Goal: Task Accomplishment & Management: Use online tool/utility

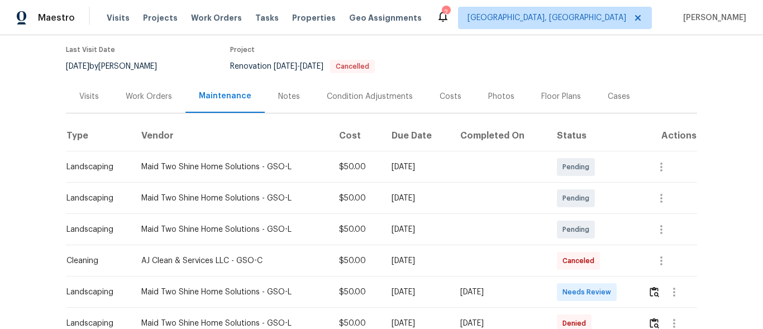
scroll to position [112, 0]
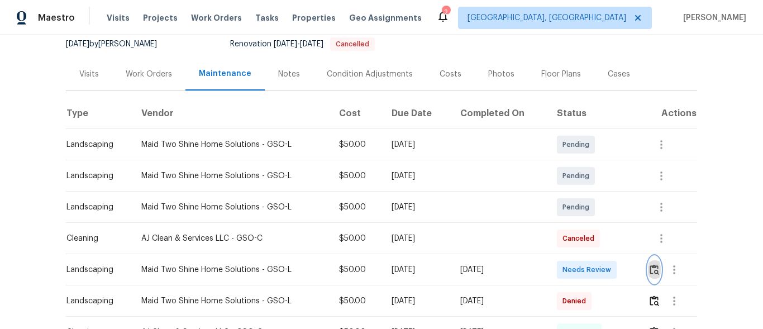
click at [650, 270] on img "button" at bounding box center [653, 269] width 9 height 11
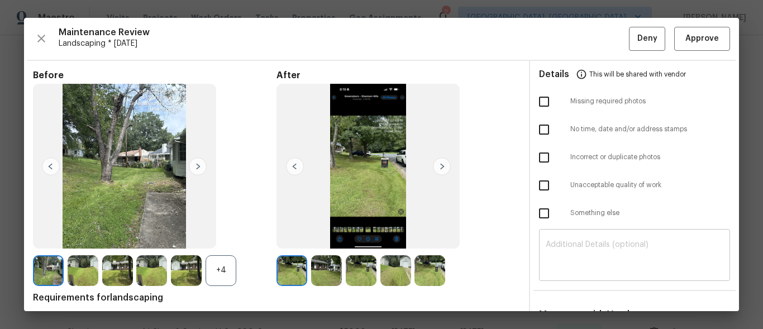
click at [627, 259] on textarea at bounding box center [635, 256] width 178 height 31
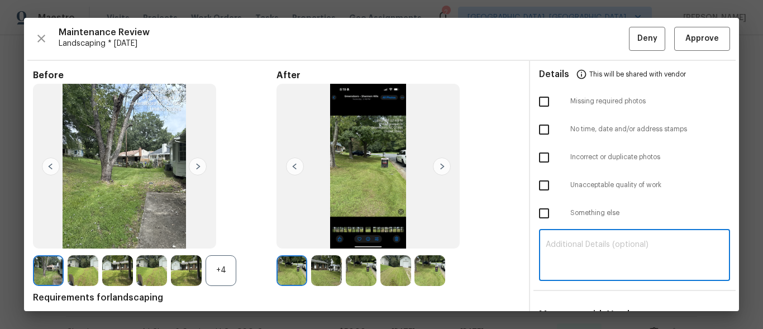
paste textarea "Maintenance Audit Team: Hello! Unfortunately, this landscaping visit completed …"
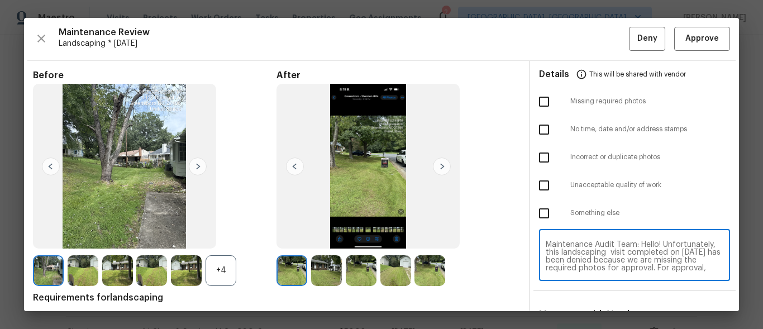
scroll to position [102, 0]
type textarea "Maintenance Audit Team: Hello! Unfortunately, this landscaping visit completed …"
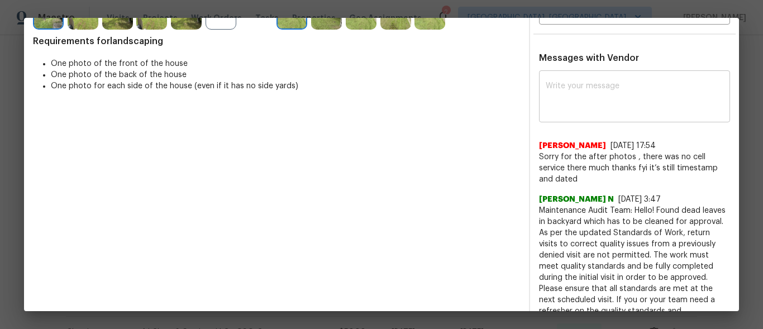
click at [648, 114] on div "x ​" at bounding box center [634, 97] width 191 height 49
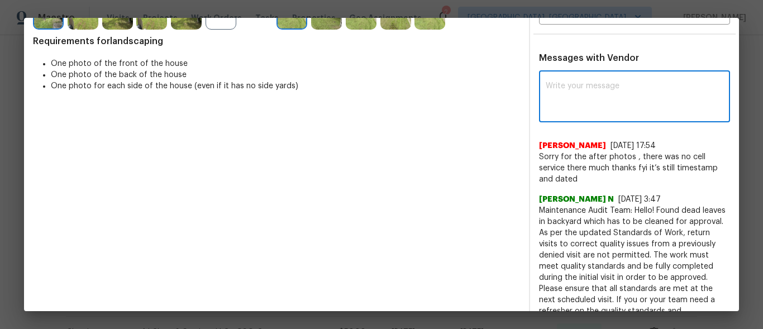
paste textarea "Maintenance Audit Team: Hello! Unfortunately, this landscaping visit completed …"
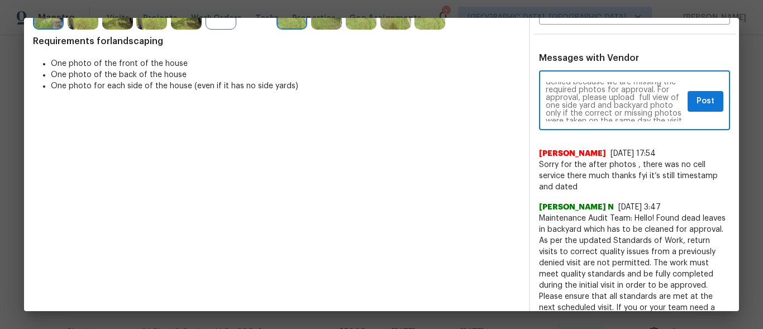
scroll to position [21, 0]
type textarea "Maintenance Audit Team: Hello! Unfortunately, this landscaping visit completed …"
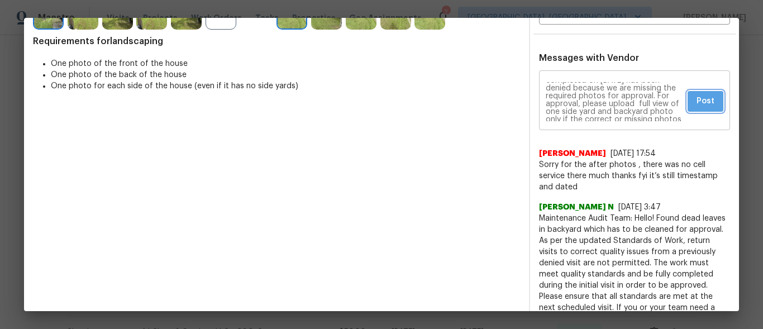
click at [701, 99] on span "Post" at bounding box center [705, 101] width 18 height 14
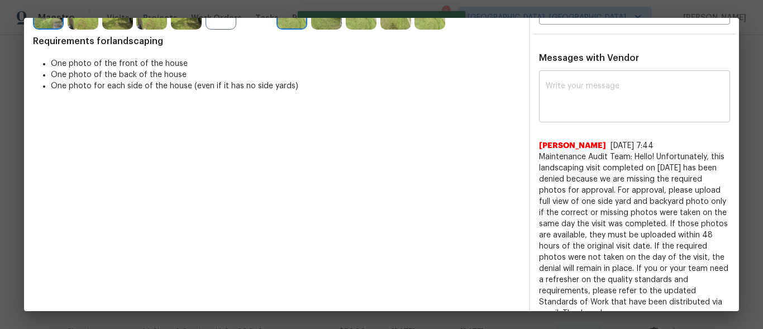
scroll to position [0, 0]
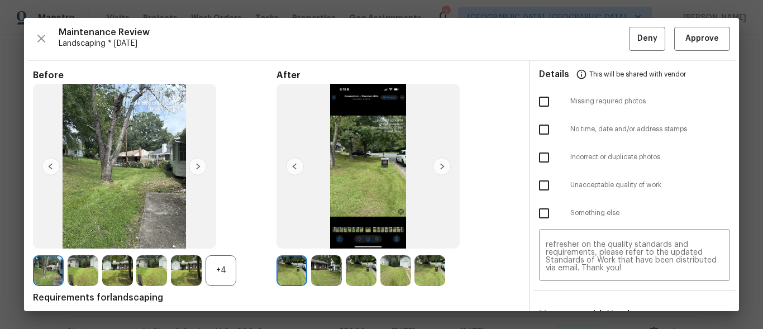
click at [541, 108] on input "checkbox" at bounding box center [543, 101] width 23 height 23
checkbox input "true"
click at [629, 39] on button "Deny" at bounding box center [647, 39] width 36 height 24
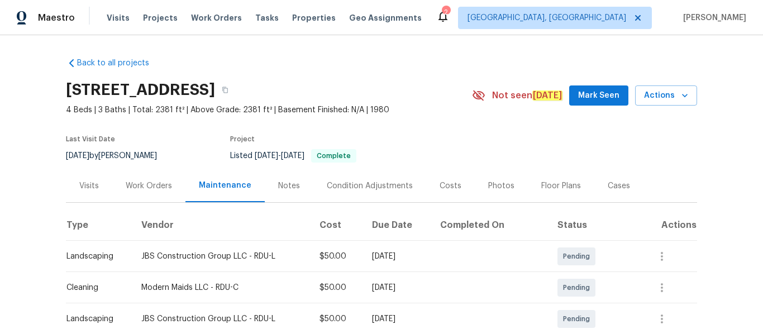
click at [714, 278] on div "Back to all projects [STREET_ADDRESS] 4 Beds | 3 Baths | Total: 2381 ft² | Abov…" at bounding box center [381, 182] width 763 height 294
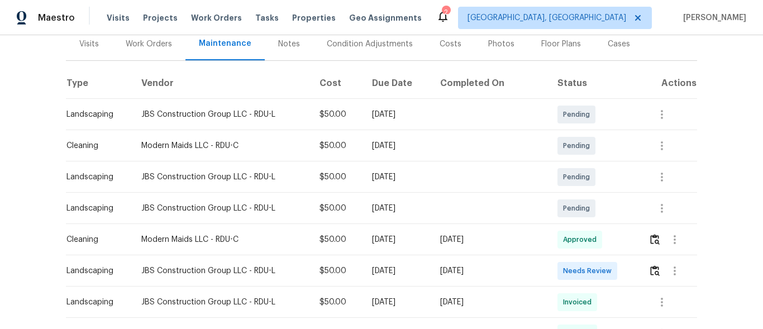
scroll to position [179, 0]
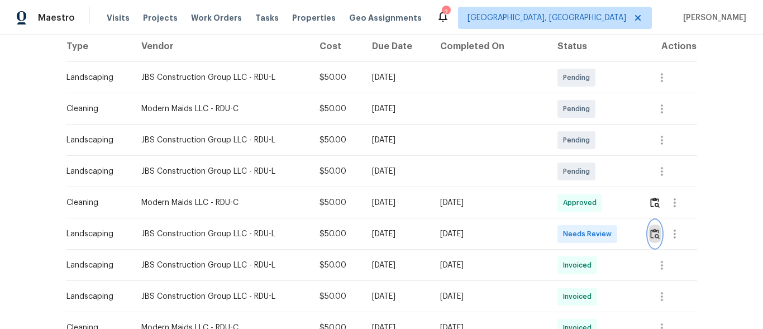
click at [650, 233] on img "button" at bounding box center [654, 233] width 9 height 11
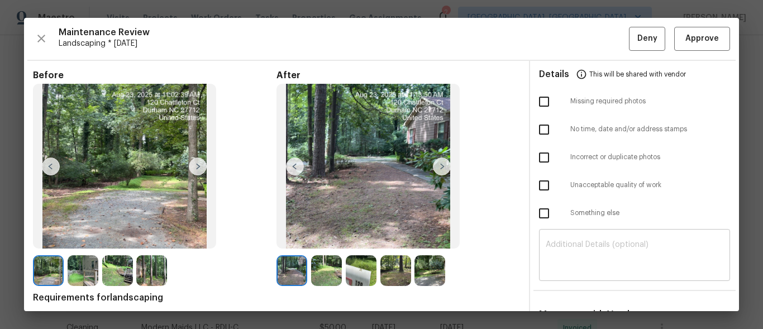
click at [600, 237] on div "​" at bounding box center [634, 256] width 191 height 49
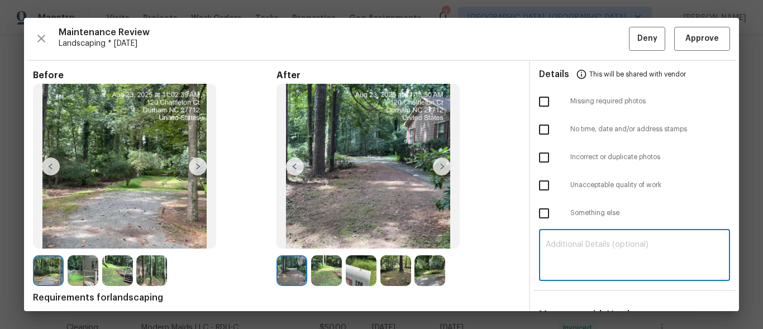
paste textarea "Maintenance Audit Team: Hello! Unfortunately, thisv landscaping visit completed…"
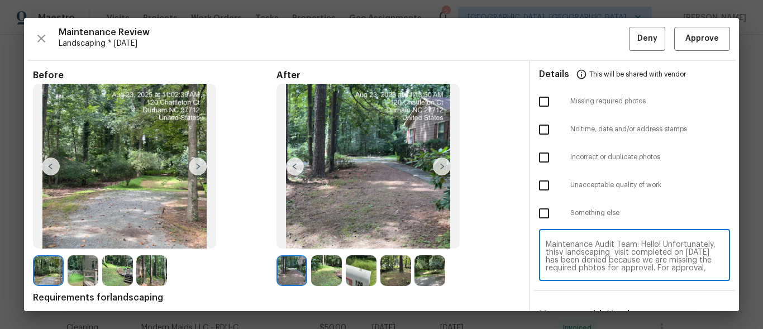
scroll to position [94, 0]
type textarea "Maintenance Audit Team: Hello! Unfortunately, thisv landscaping visit completed…"
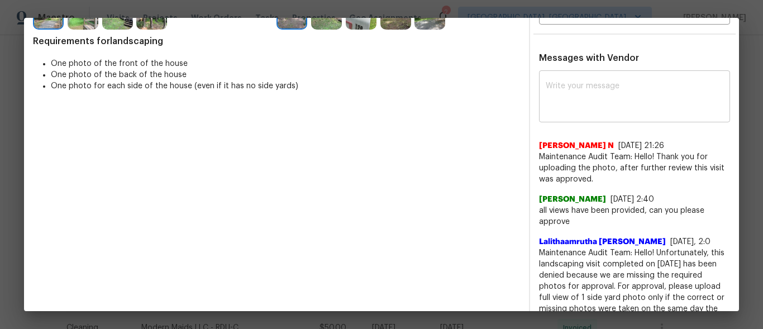
click at [630, 116] on div "x ​" at bounding box center [634, 97] width 191 height 49
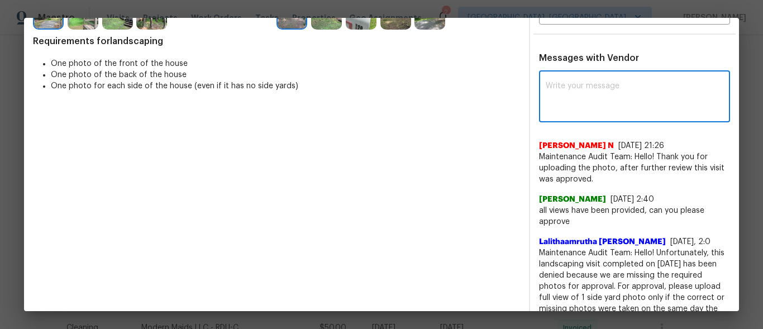
paste textarea "Maintenance Audit Team: Hello! Unfortunately, thisv landscaping visit completed…"
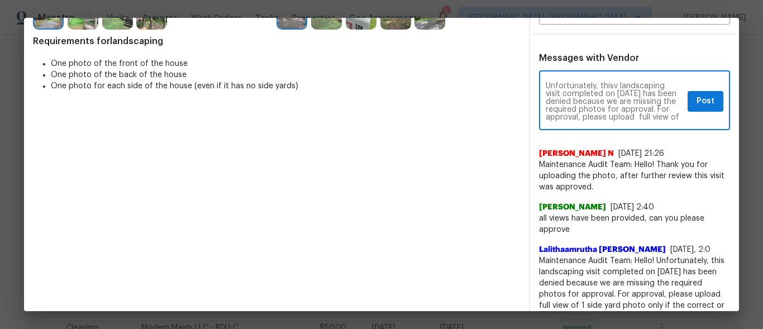
scroll to position [0, 0]
click at [605, 91] on textarea "Maintenance Audit Team: Hello! Unfortunately, thisv landscaping visit completed…" at bounding box center [614, 101] width 137 height 39
type textarea "Maintenance Audit Team: Hello! Unfortunately, this landscaping visit completed …"
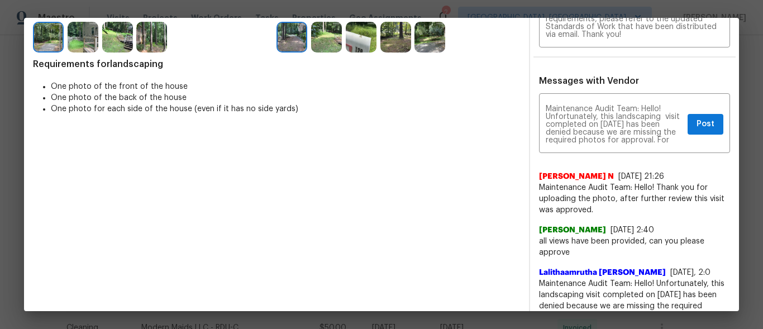
scroll to position [212, 0]
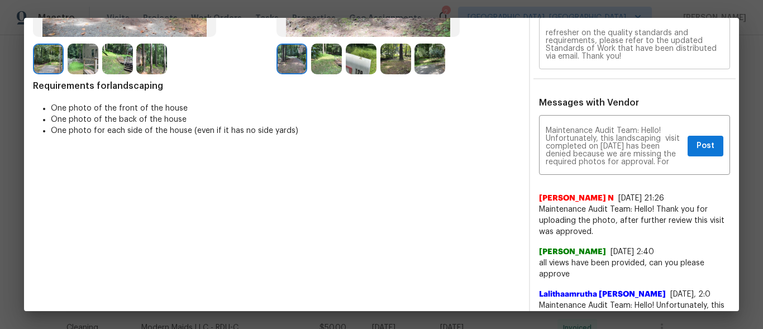
click at [657, 47] on textarea "Maintenance Audit Team: Hello! Unfortunately, thisv landscaping visit completed…" at bounding box center [635, 44] width 178 height 31
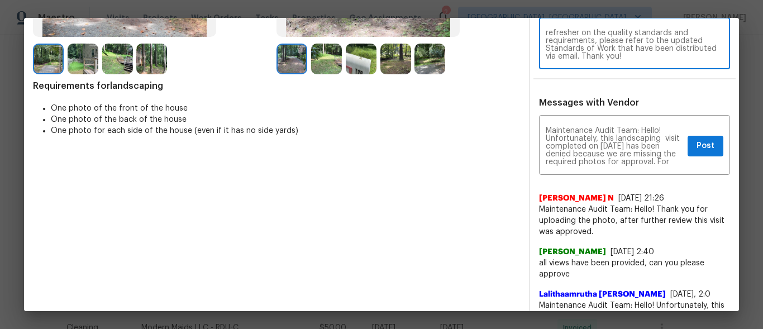
paste textarea
click at [613, 49] on textarea "Maintenance Audit Team: Hello! Unfortunately, this landscaping visit completed …" at bounding box center [635, 44] width 178 height 31
type textarea "Maintenance Audit Team: Hello! Unfortunately, this landscaping visit completed …"
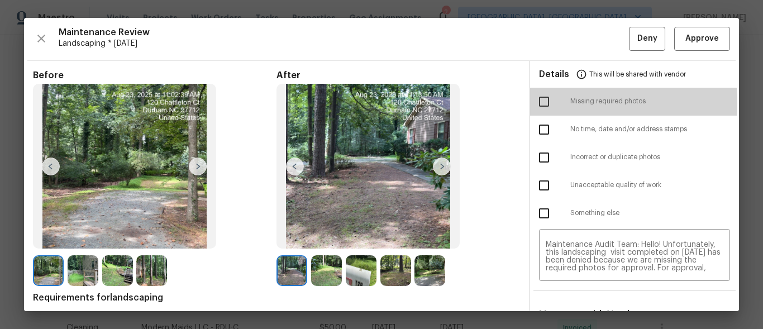
click at [539, 103] on input "checkbox" at bounding box center [543, 101] width 23 height 23
checkbox input "true"
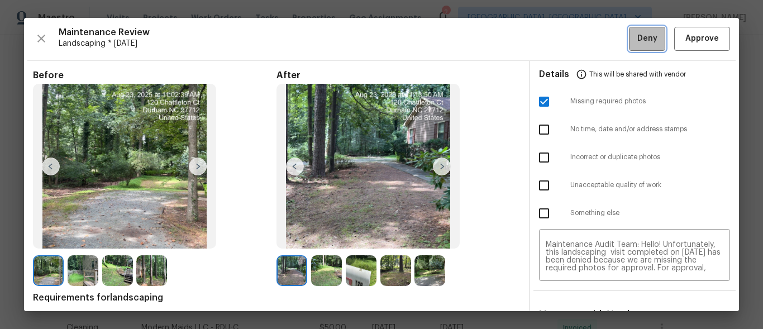
click at [647, 39] on span "Deny" at bounding box center [647, 39] width 20 height 14
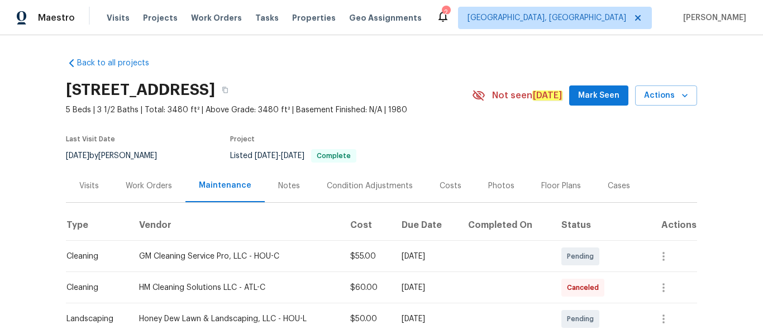
click at [399, 170] on div "Condition Adjustments" at bounding box center [369, 185] width 113 height 33
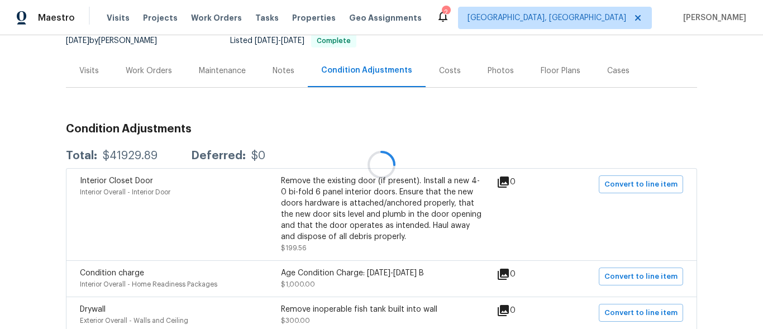
scroll to position [134, 0]
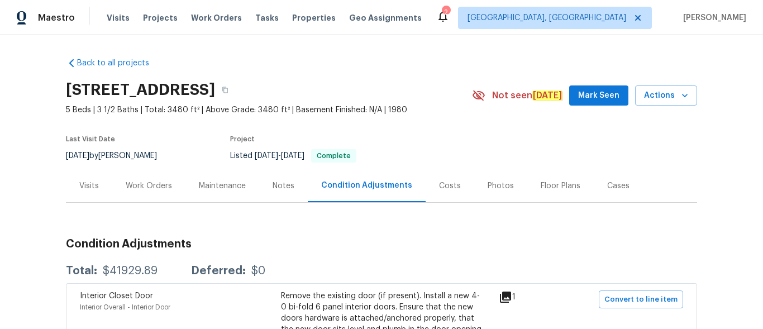
click at [131, 185] on div "Work Orders" at bounding box center [149, 185] width 46 height 11
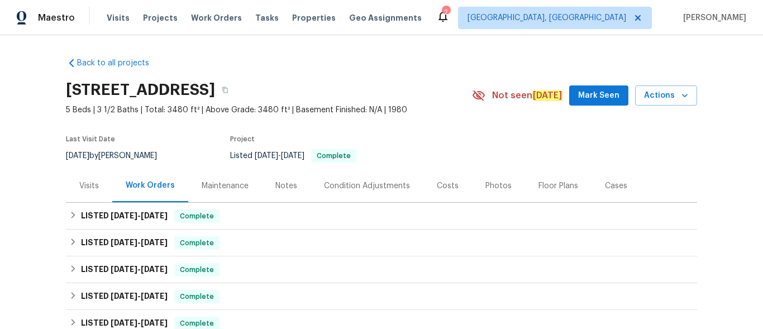
click at [224, 181] on div "Maintenance" at bounding box center [225, 185] width 47 height 11
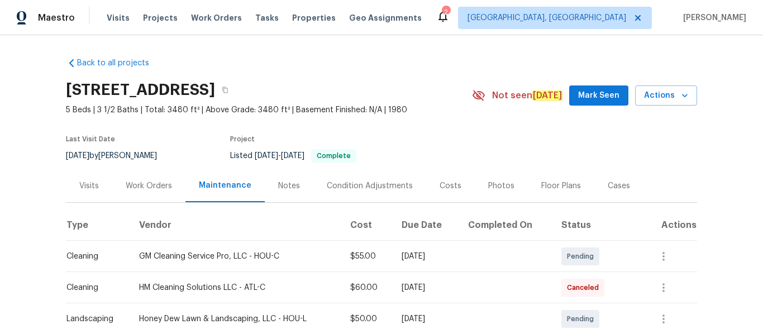
click at [754, 283] on div "Back to all projects 12854 Highland Hills Dr, Cypress, TX 77429 5 Beds | 3 1/2 …" at bounding box center [381, 182] width 763 height 294
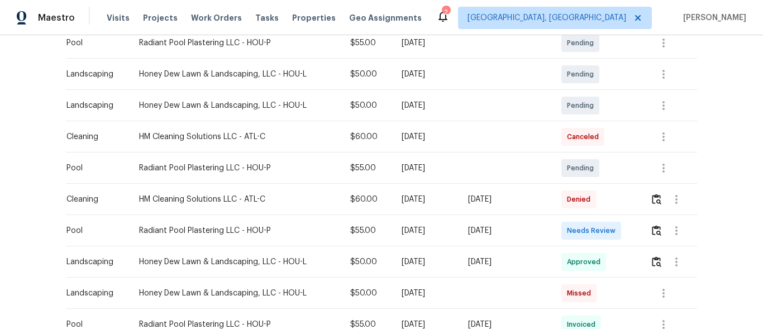
scroll to position [346, 0]
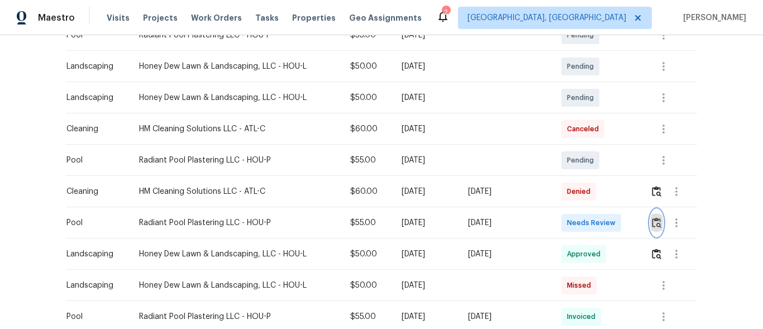
click at [652, 222] on img "button" at bounding box center [656, 222] width 9 height 11
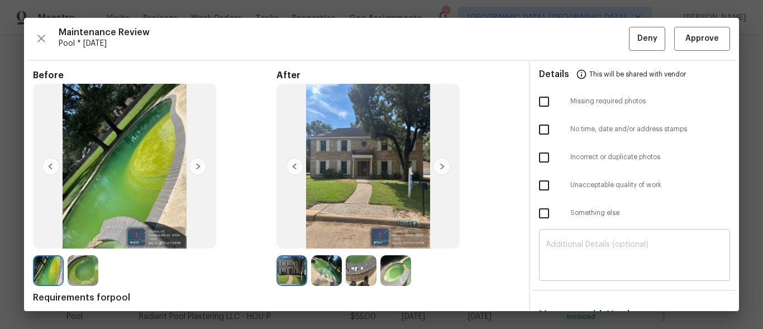
click at [621, 270] on textarea at bounding box center [635, 256] width 178 height 31
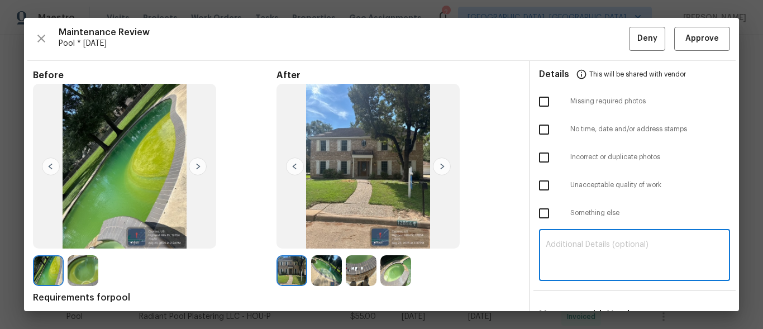
paste textarea "Maintenance Audit Team: Hello! Unfortunately, this pool visit completed on 08/2…"
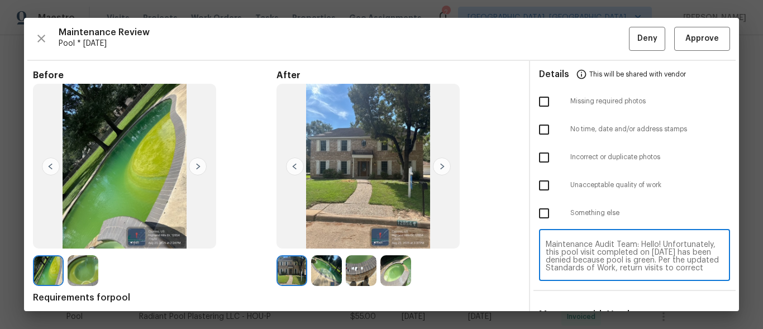
click at [621, 270] on textarea "Maintenance Audit Team: Hello! Unfortunately, this pool visit completed on 08/2…" at bounding box center [635, 256] width 178 height 31
type textarea "Maintenance Audit Team: Hello! Unfortunately, this pool visit completed on 08/2…"
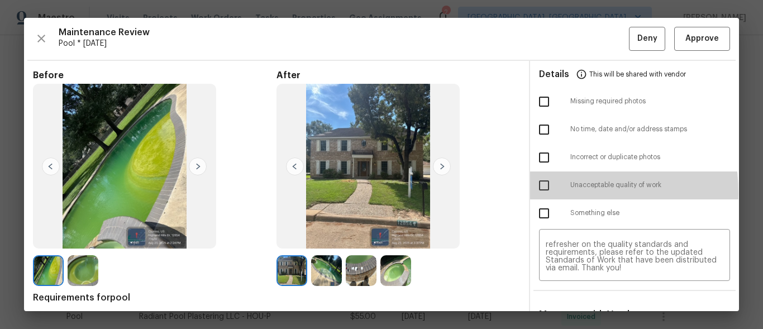
click at [538, 193] on input "checkbox" at bounding box center [543, 185] width 23 height 23
checkbox input "true"
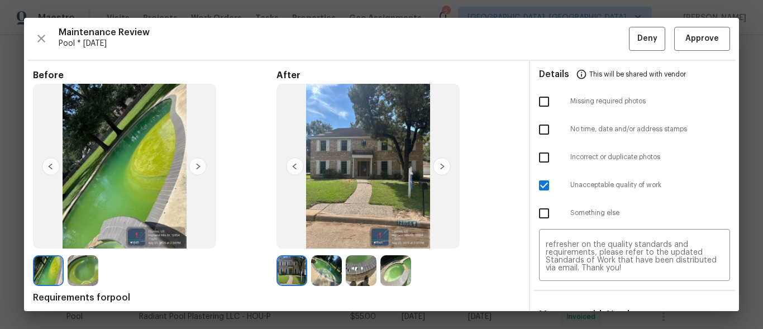
click at [734, 297] on div "Maintenance Review Pool * Mon, Aug 18 Deny Approve Before After Requirements fo…" at bounding box center [381, 164] width 715 height 293
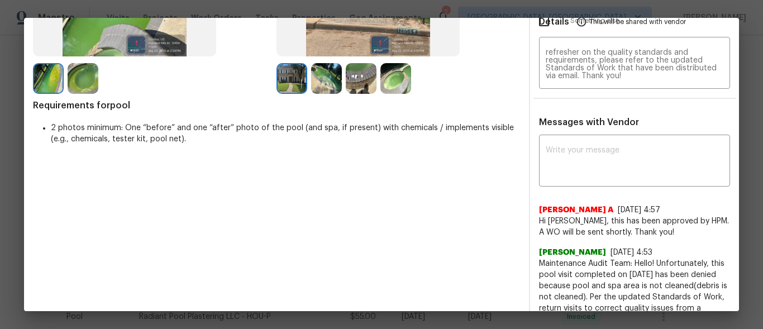
scroll to position [178, 0]
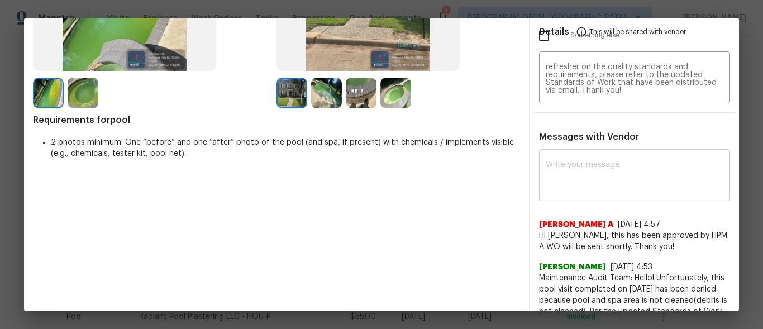
click at [639, 194] on div "x ​" at bounding box center [634, 176] width 191 height 49
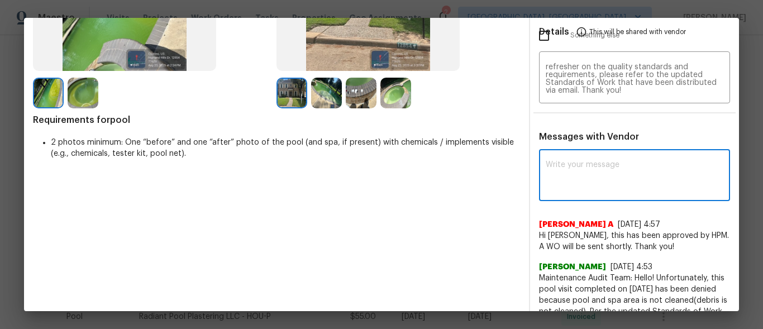
paste textarea "Maintenance Audit Team: Hello! Unfortunately, this pool visit completed on 08/2…"
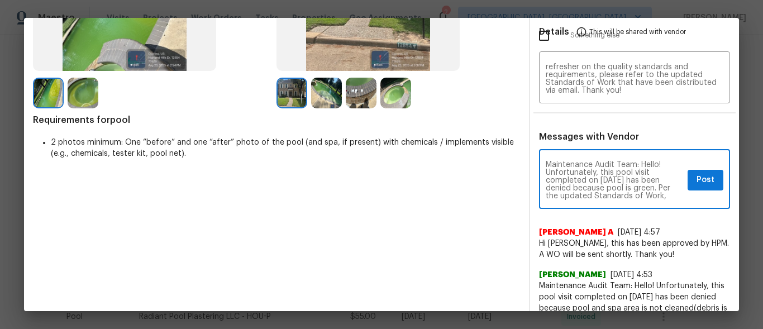
scroll to position [22, 0]
type textarea "Maintenance Audit Team: Hello! Unfortunately, this pool visit completed on 08/2…"
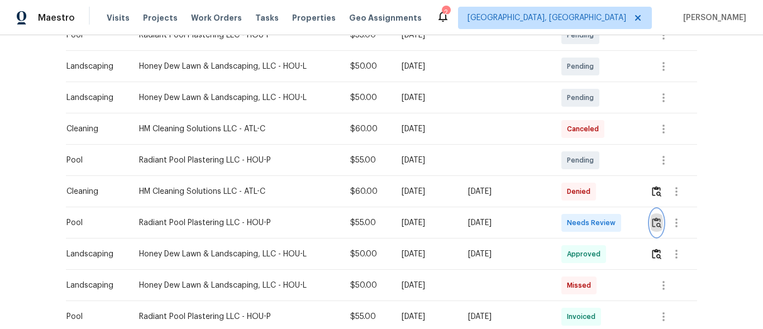
click at [658, 218] on img "button" at bounding box center [656, 222] width 9 height 11
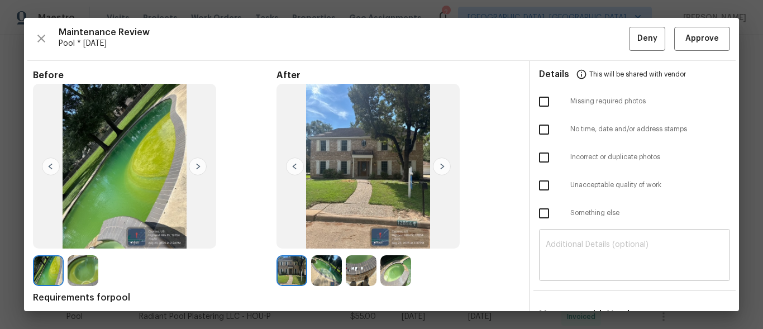
click at [622, 232] on div "​" at bounding box center [634, 256] width 191 height 49
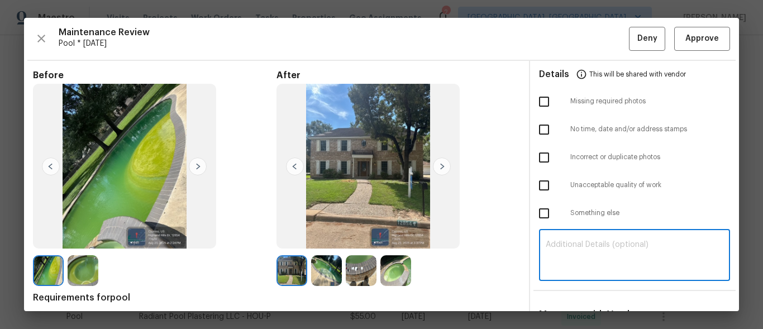
paste textarea "Maintenance Audit Team: Hello! Unfortunately, this pool visit completed on 08/2…"
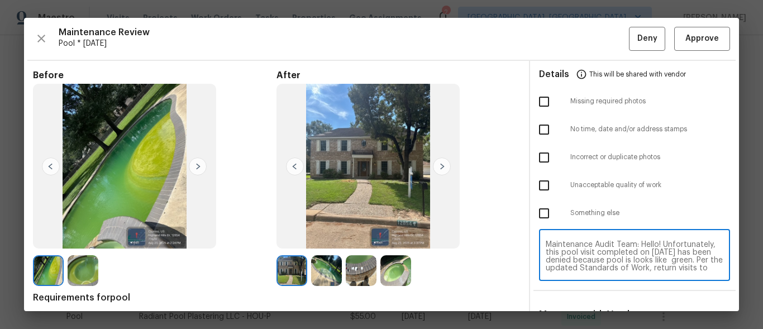
scroll to position [86, 0]
type textarea "Maintenance Audit Team: Hello! Unfortunately, this pool visit completed on 08/2…"
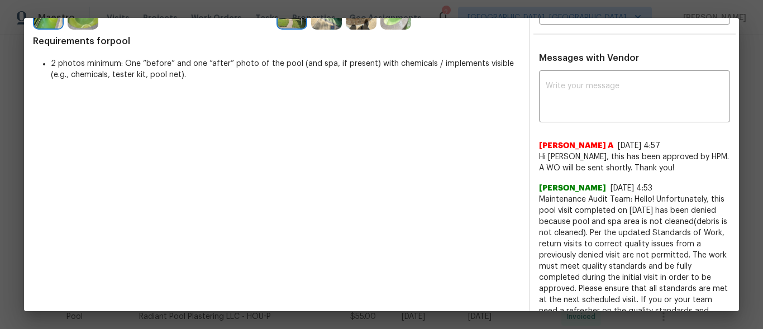
scroll to position [513, 0]
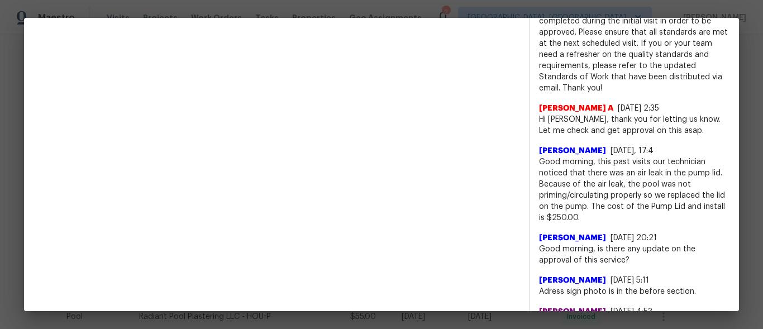
click at [711, 193] on span "Good morning, this past visits our technician noticed that there was an air lea…" at bounding box center [634, 189] width 191 height 67
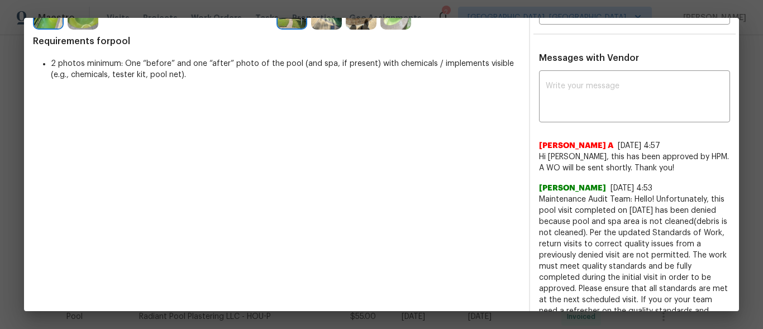
click at [670, 73] on div "x ​" at bounding box center [634, 97] width 191 height 49
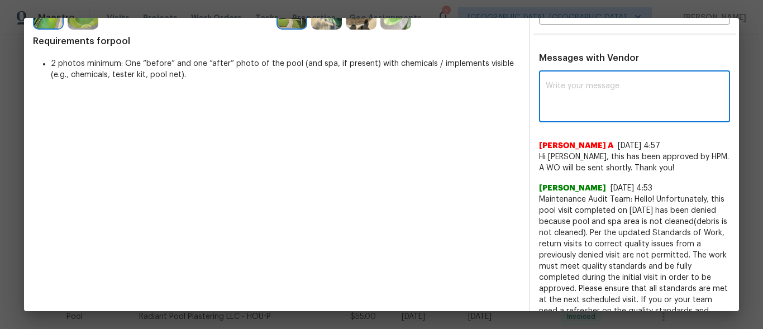
paste textarea "Maintenance Audit Team: Hello! Unfortunately, this pool visit completed on 08/2…"
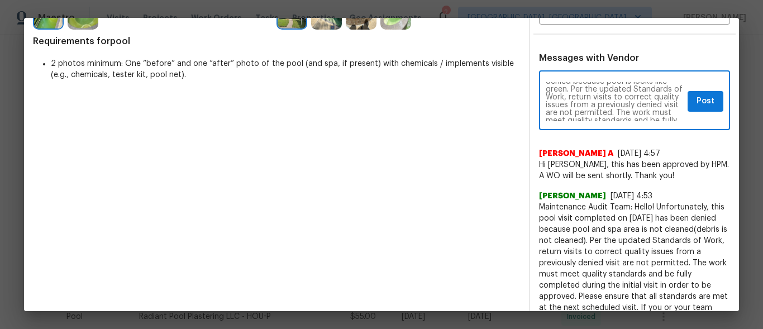
scroll to position [6, 0]
type textarea "Maintenance Audit Team: Hello! Unfortunately, this pool visit completed on 08/2…"
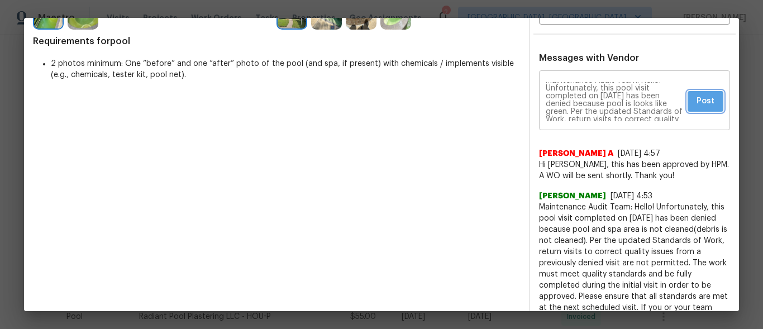
click at [696, 101] on span "Post" at bounding box center [705, 101] width 18 height 14
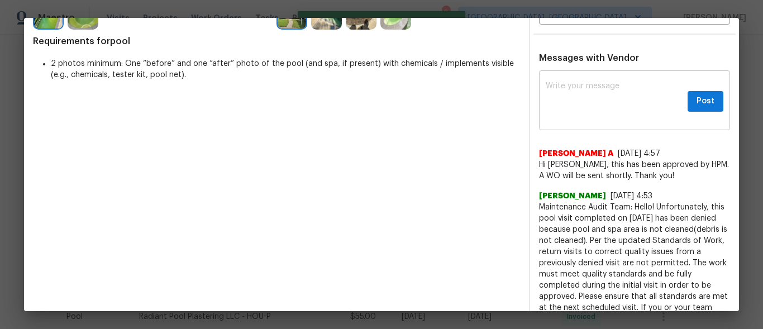
scroll to position [0, 0]
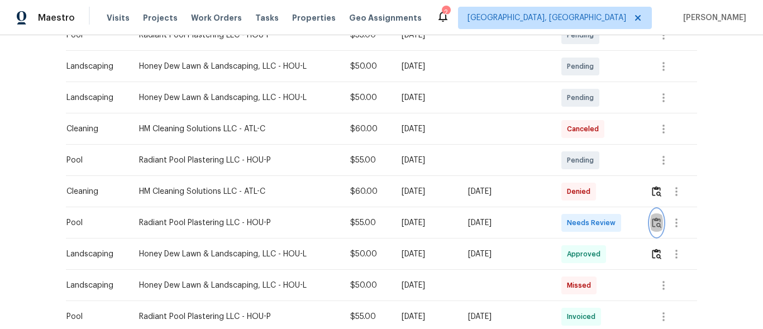
click at [656, 226] on img "button" at bounding box center [656, 222] width 9 height 11
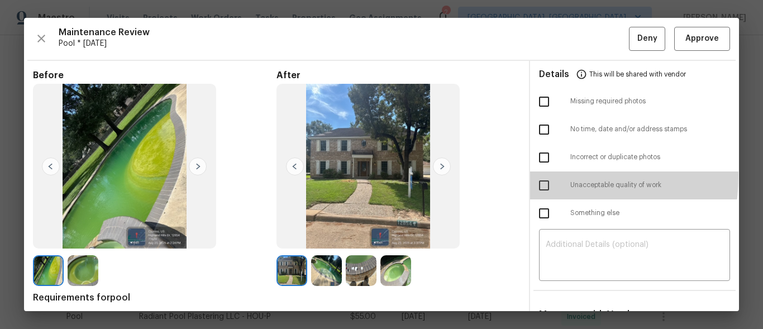
click at [539, 176] on input "checkbox" at bounding box center [543, 185] width 23 height 23
checkbox input "true"
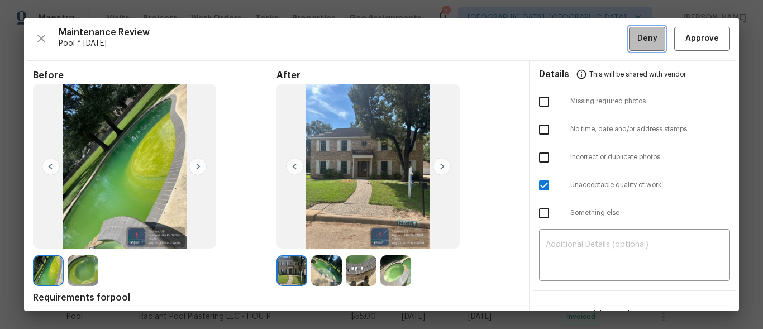
click at [643, 32] on span "Deny" at bounding box center [647, 39] width 20 height 14
